Goal: Find specific page/section: Find specific page/section

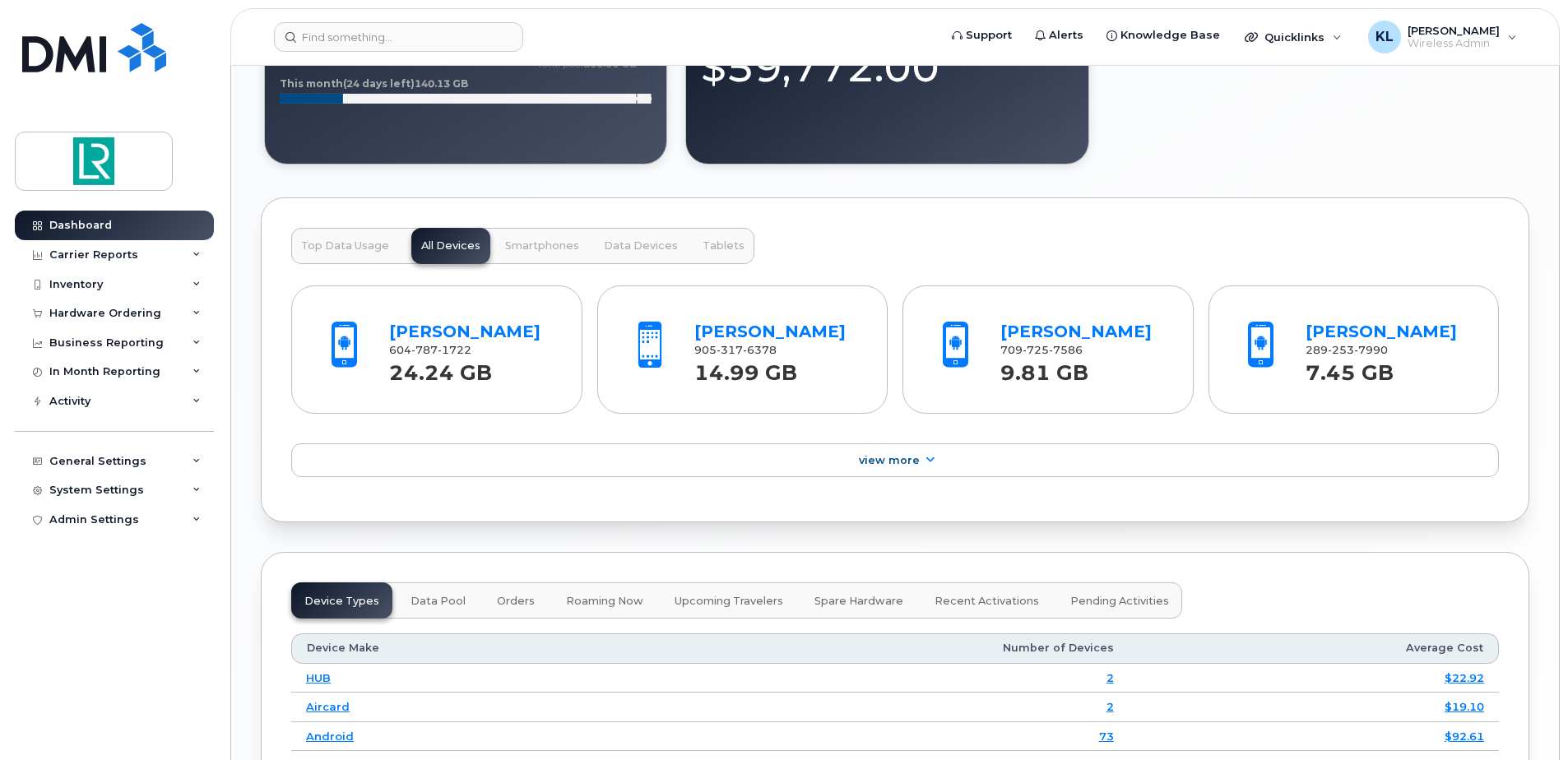
scroll to position [1563, 0]
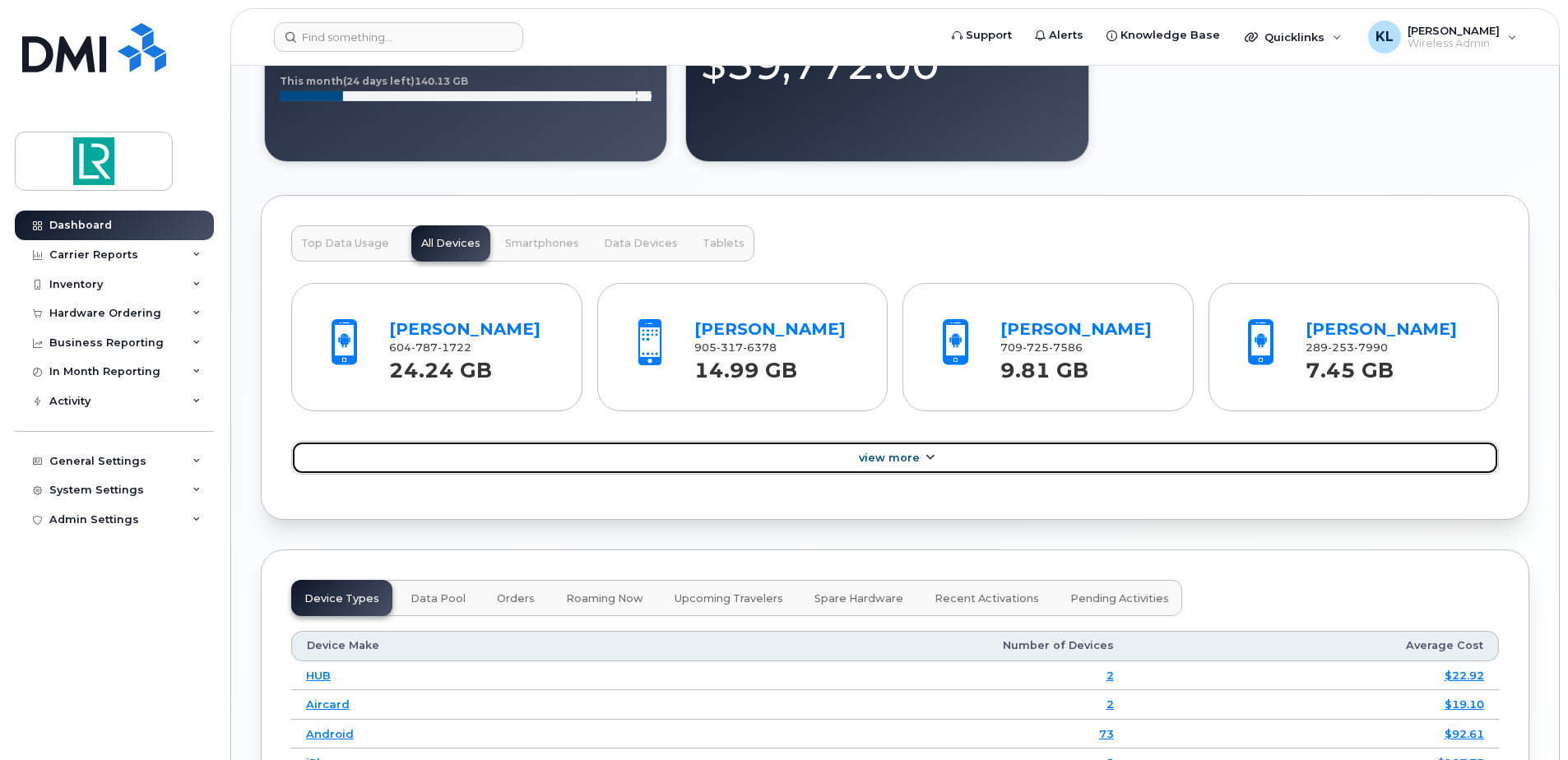
click at [907, 449] on link "View More" at bounding box center [895, 458] width 1208 height 35
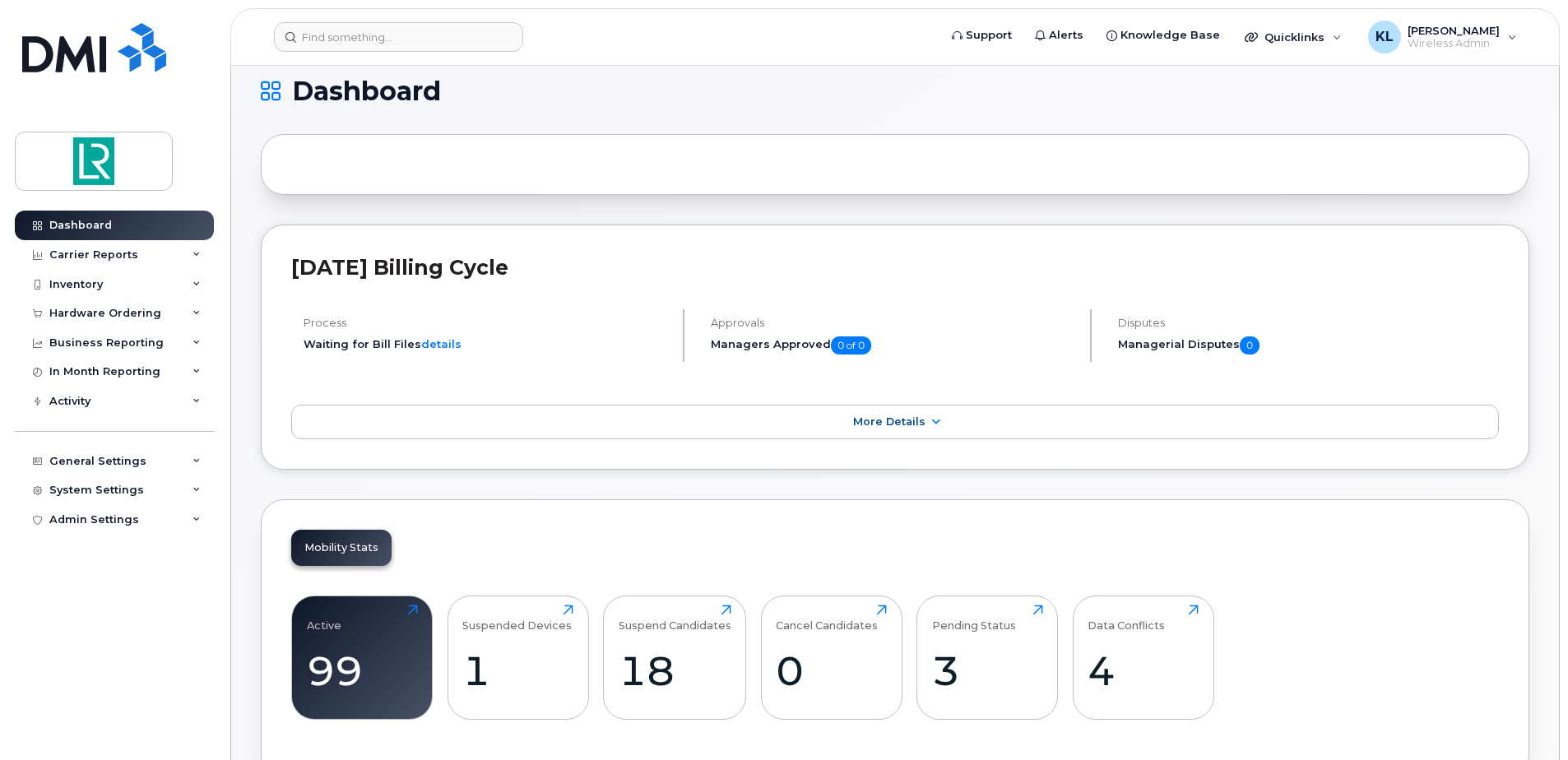
scroll to position [0, 0]
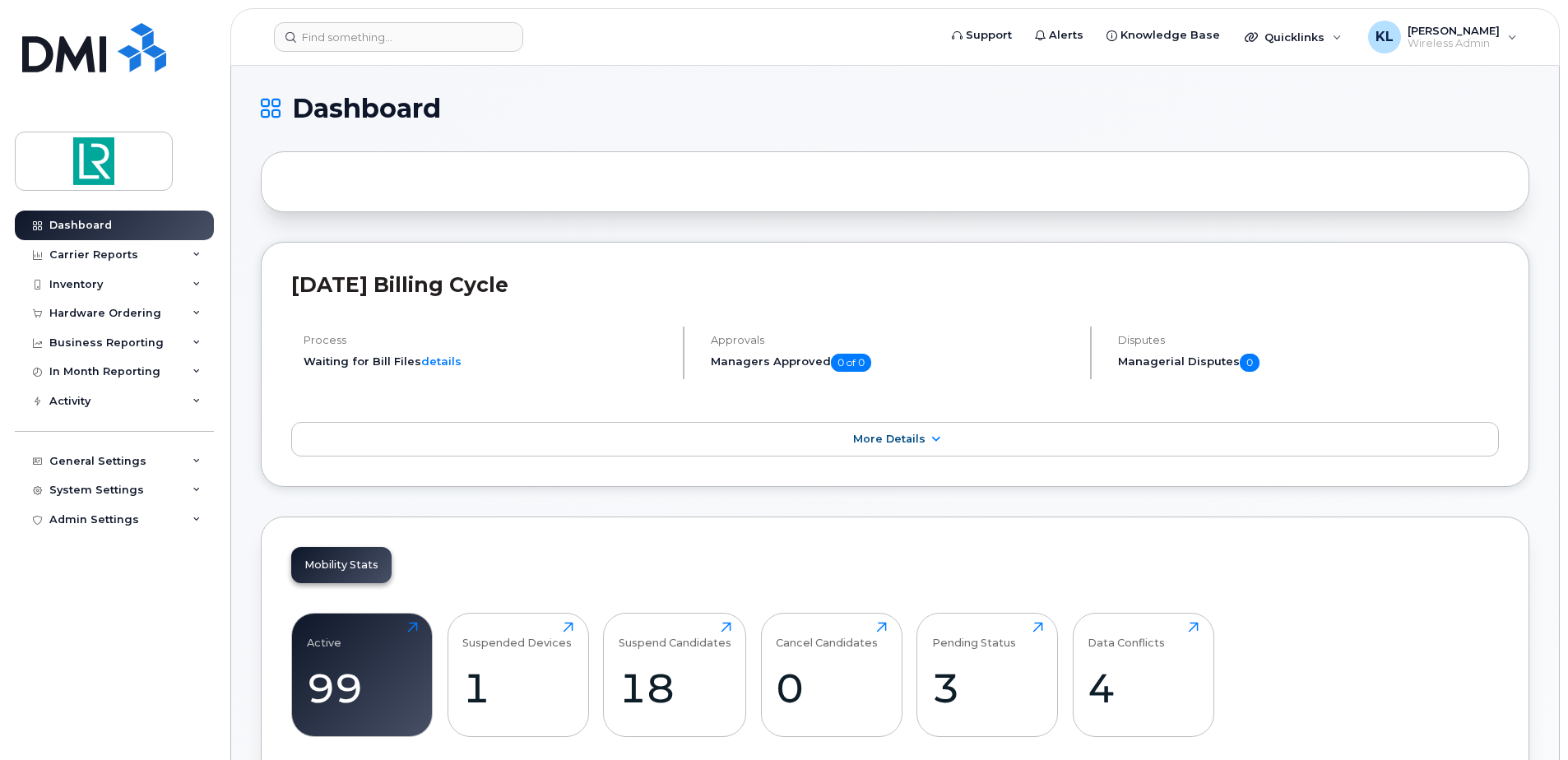
click at [180, 118] on div "Dashboard Carrier Reports Monthly Billing Data Daily Data Pooling Data Behavior…" at bounding box center [111, 380] width 223 height 760
click at [85, 161] on img at bounding box center [94, 161] width 126 height 48
click at [198, 401] on icon at bounding box center [196, 401] width 8 height 8
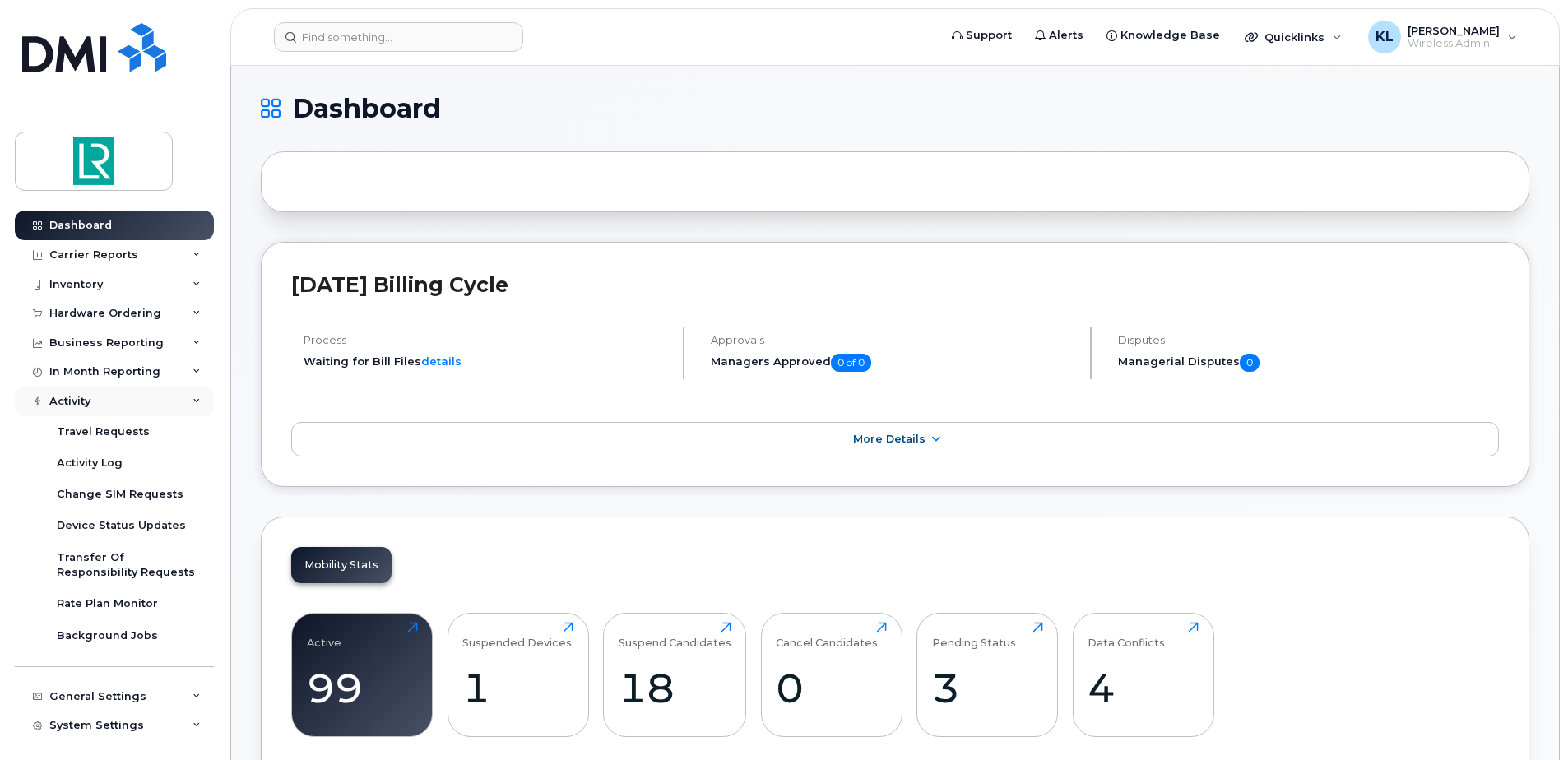
click at [194, 403] on icon at bounding box center [196, 401] width 8 height 8
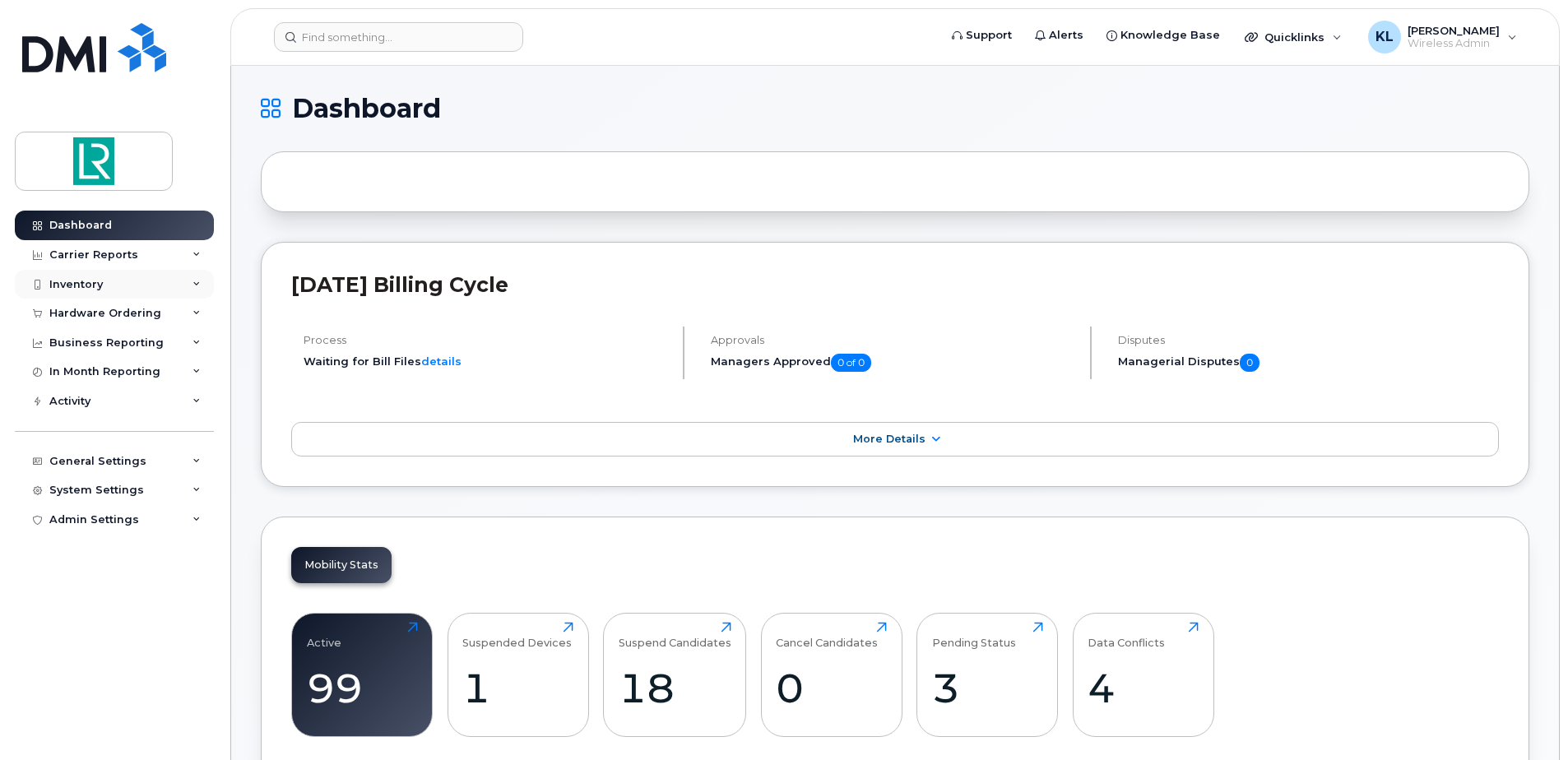
click at [194, 284] on icon at bounding box center [196, 284] width 8 height 8
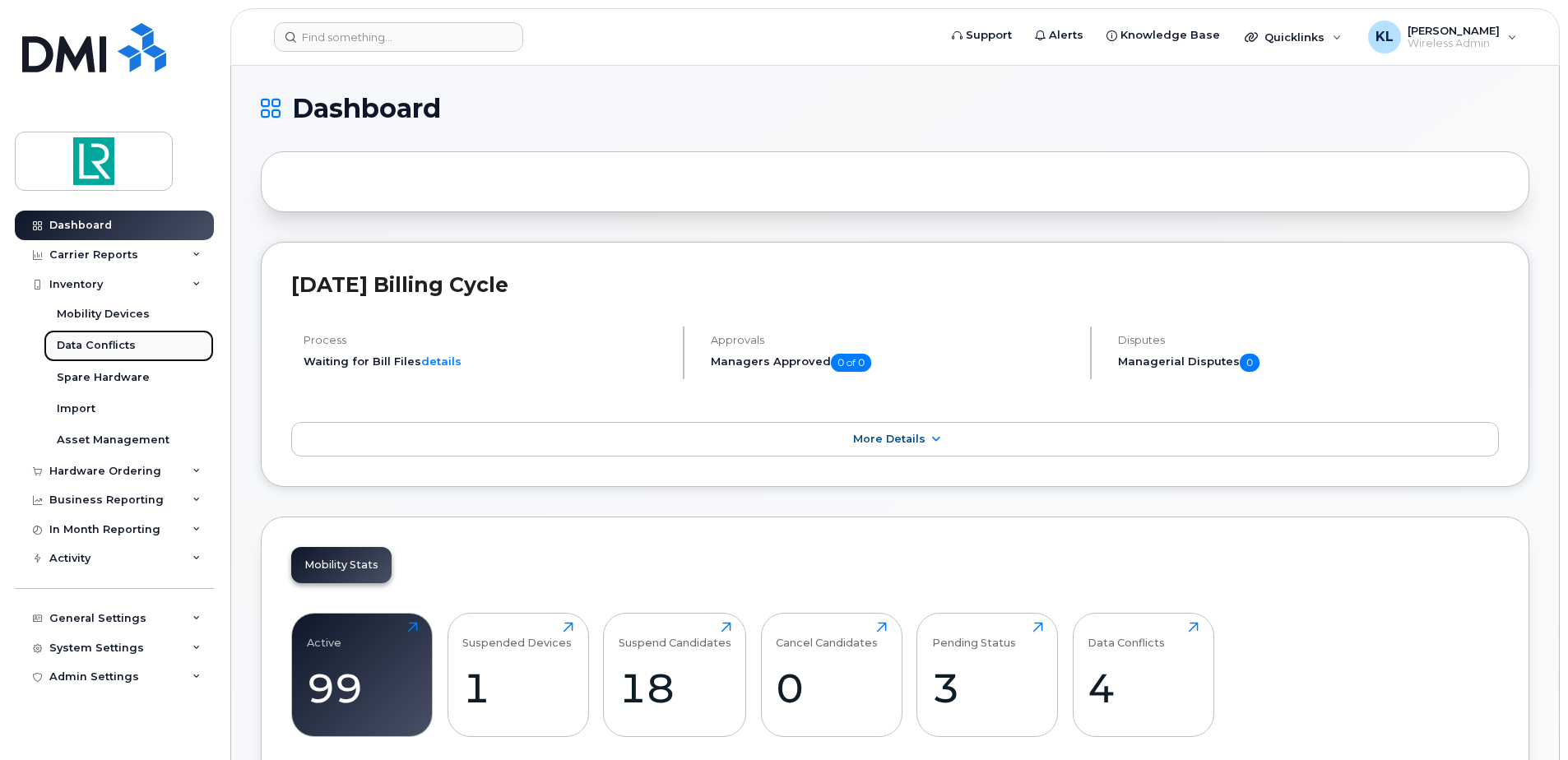
click at [131, 349] on div "Data Conflicts" at bounding box center [96, 346] width 79 height 15
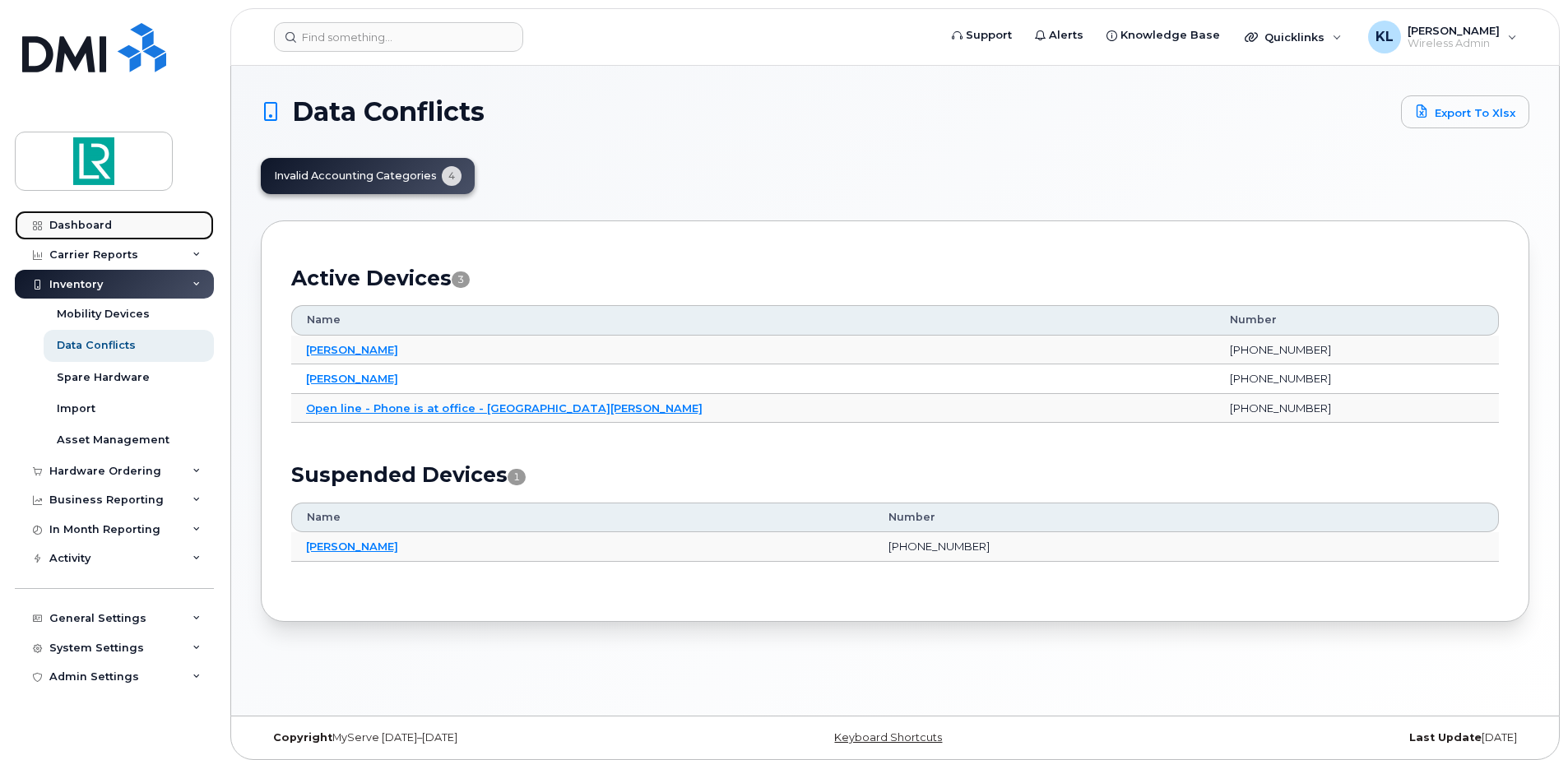
click at [99, 221] on div "Dashboard" at bounding box center [80, 225] width 63 height 13
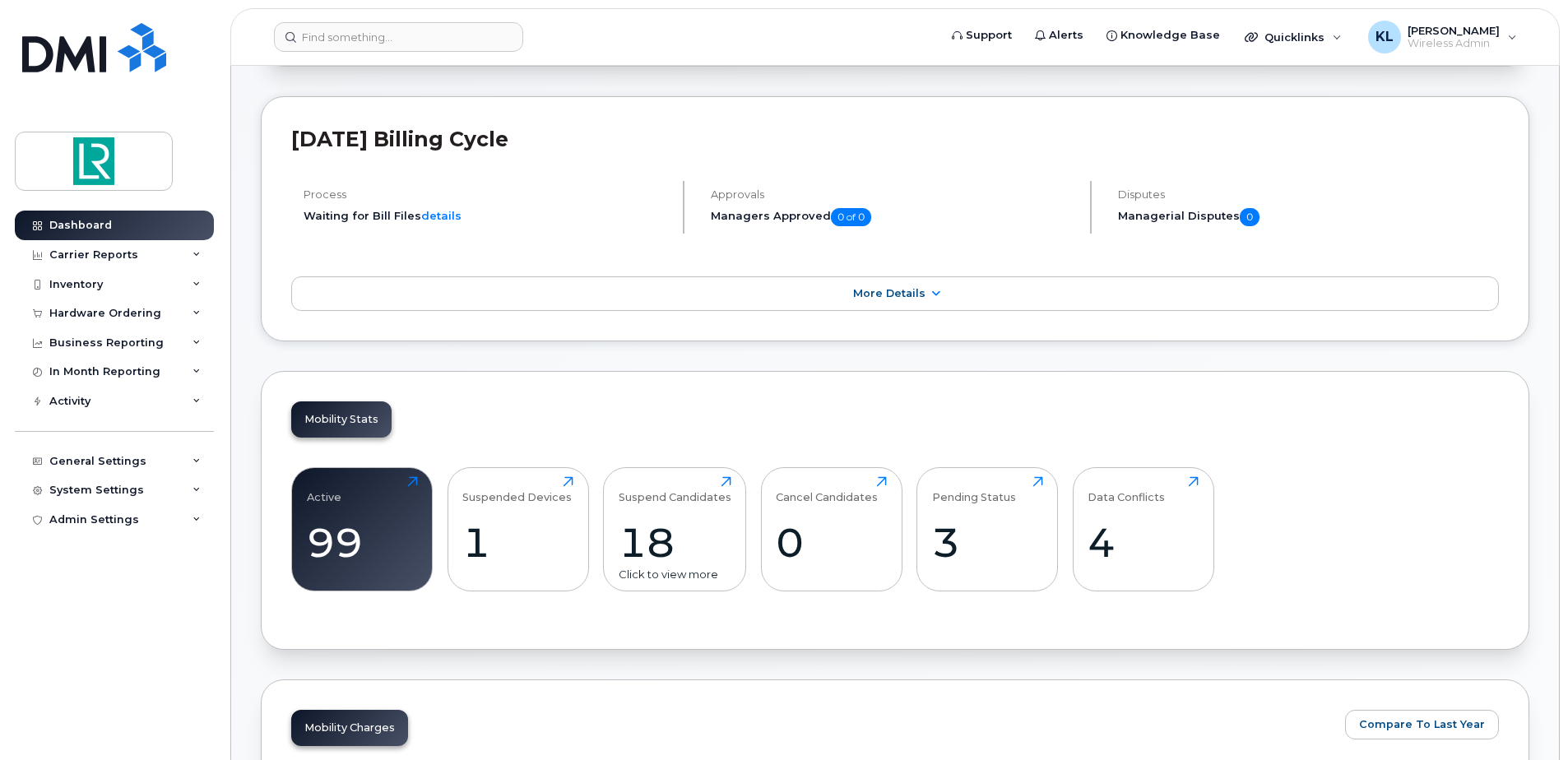
scroll to position [165, 0]
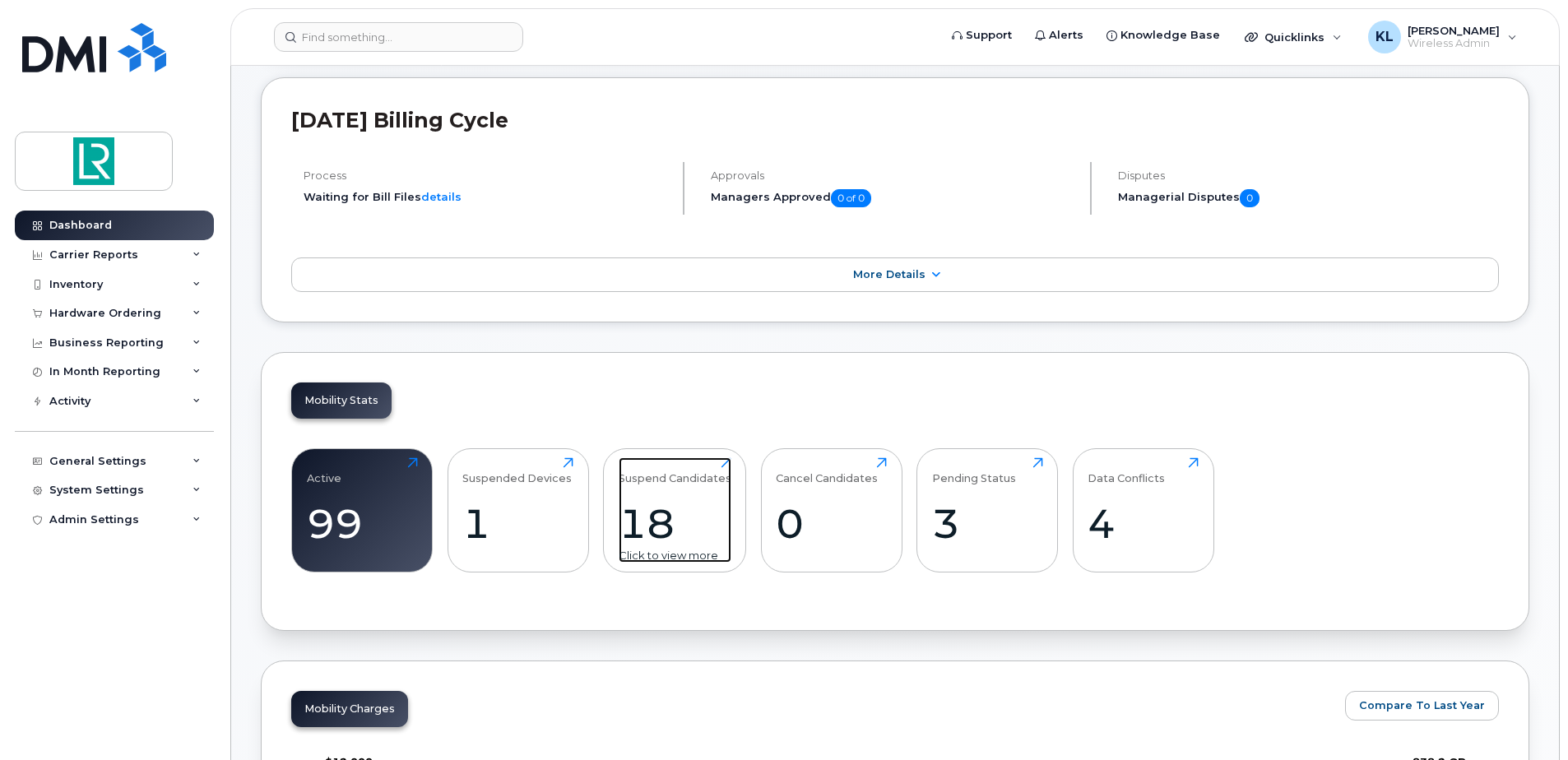
click at [686, 509] on div "18" at bounding box center [675, 523] width 113 height 49
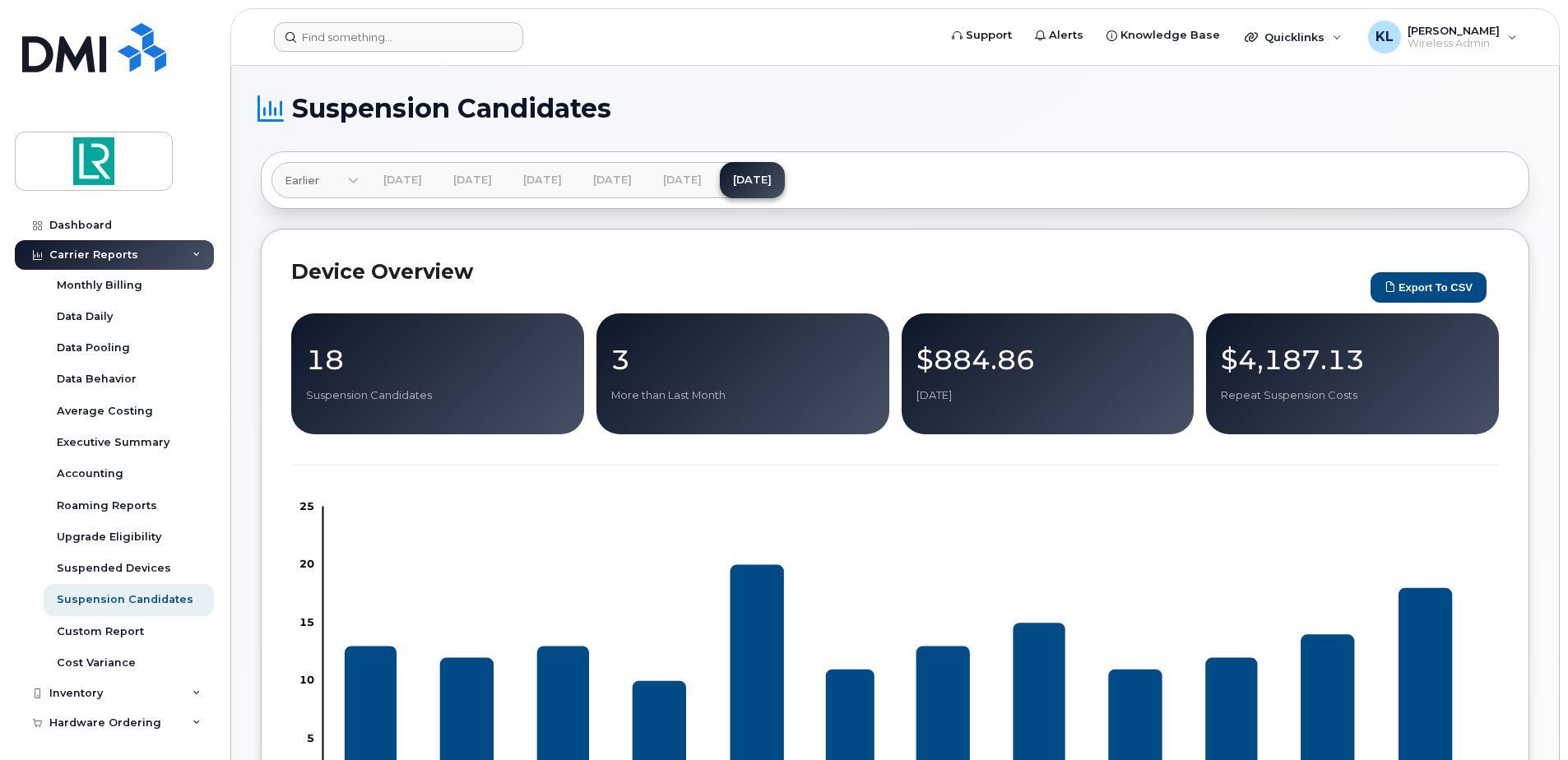
click at [602, 47] on form at bounding box center [600, 37] width 654 height 30
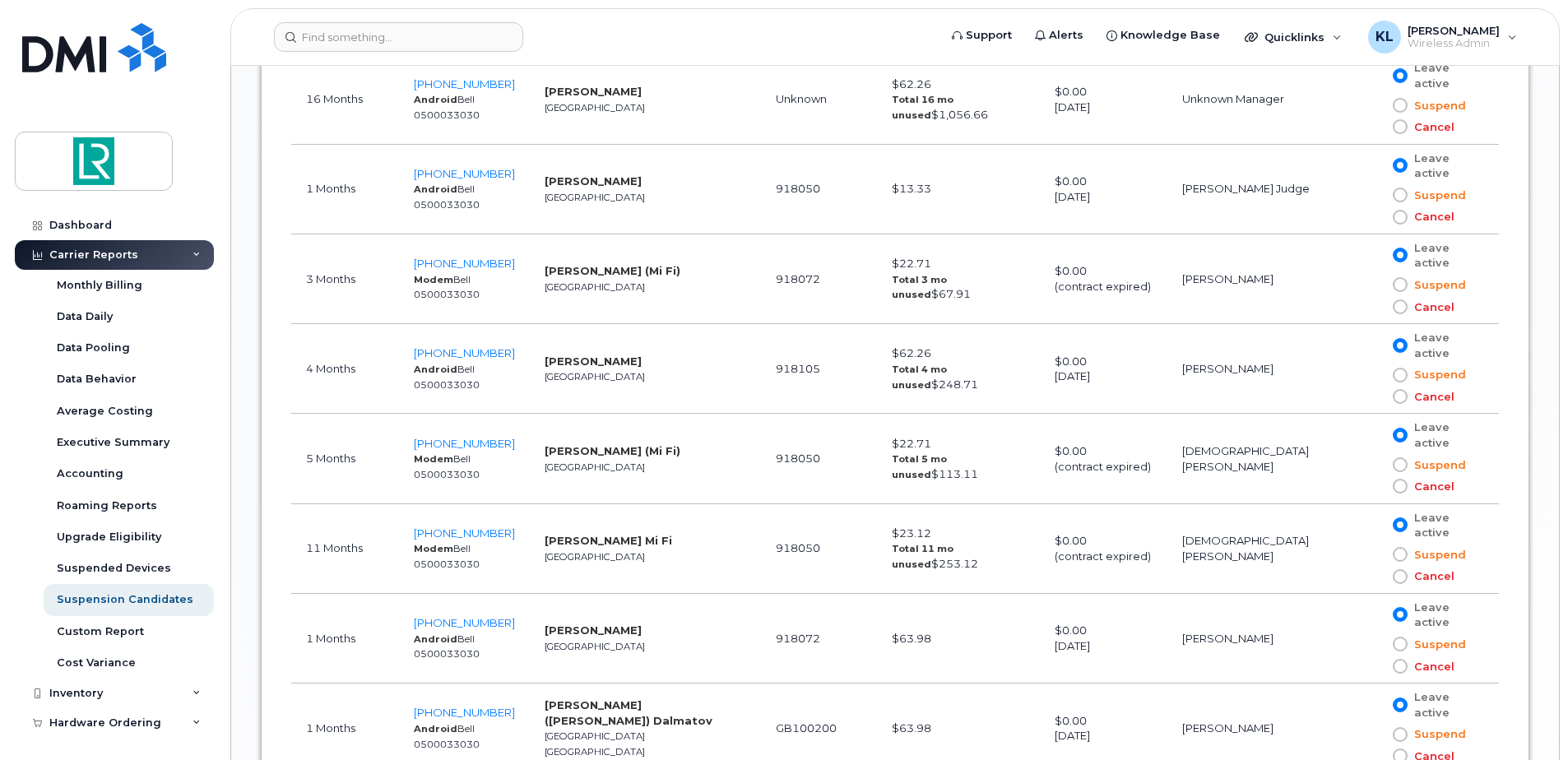
scroll to position [1269, 0]
